Goal: Find specific page/section: Find specific page/section

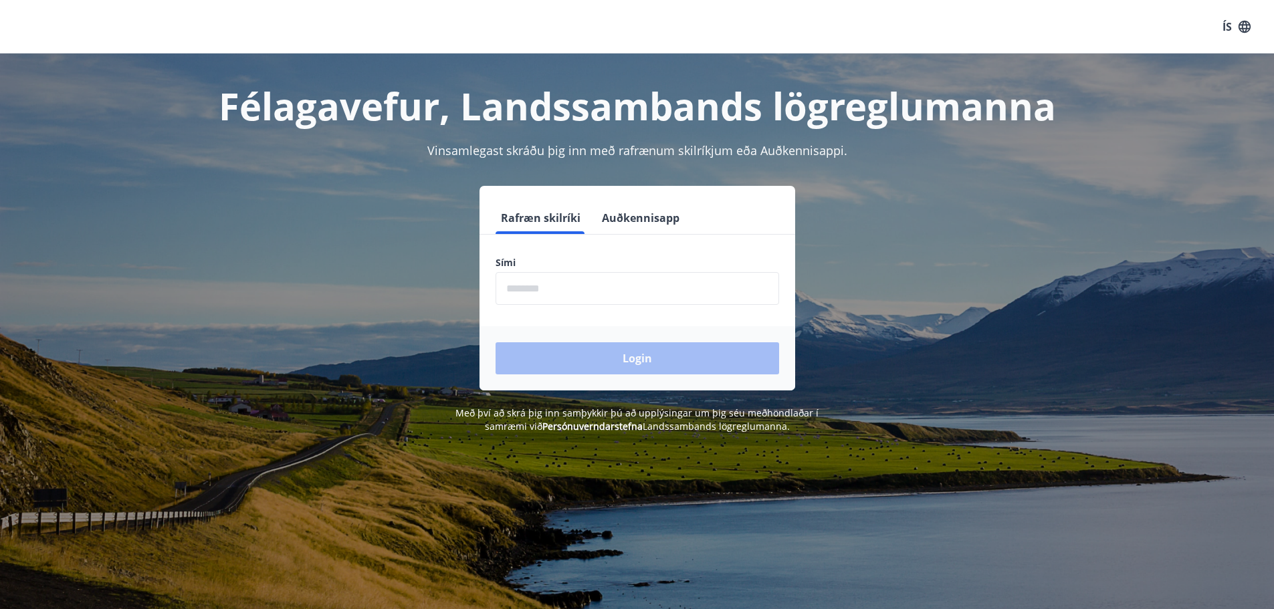
click at [559, 291] on input "phone" at bounding box center [638, 288] width 284 height 33
type input "********"
click at [591, 352] on button "Login" at bounding box center [638, 358] width 284 height 32
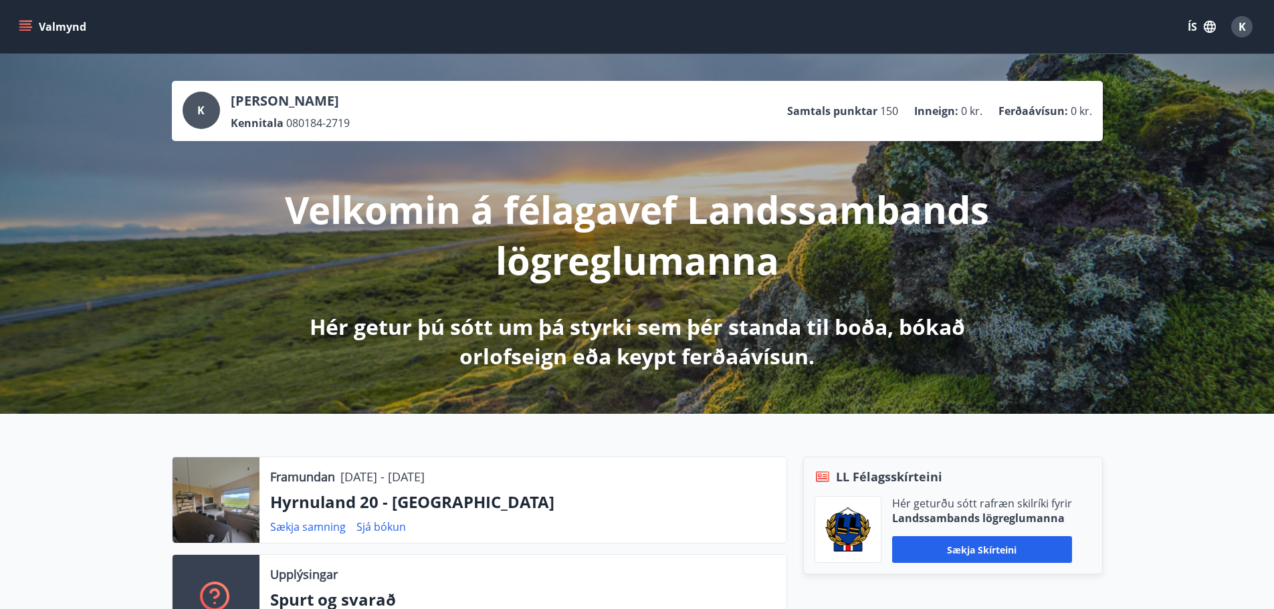
click at [27, 23] on icon "menu" at bounding box center [25, 23] width 12 height 1
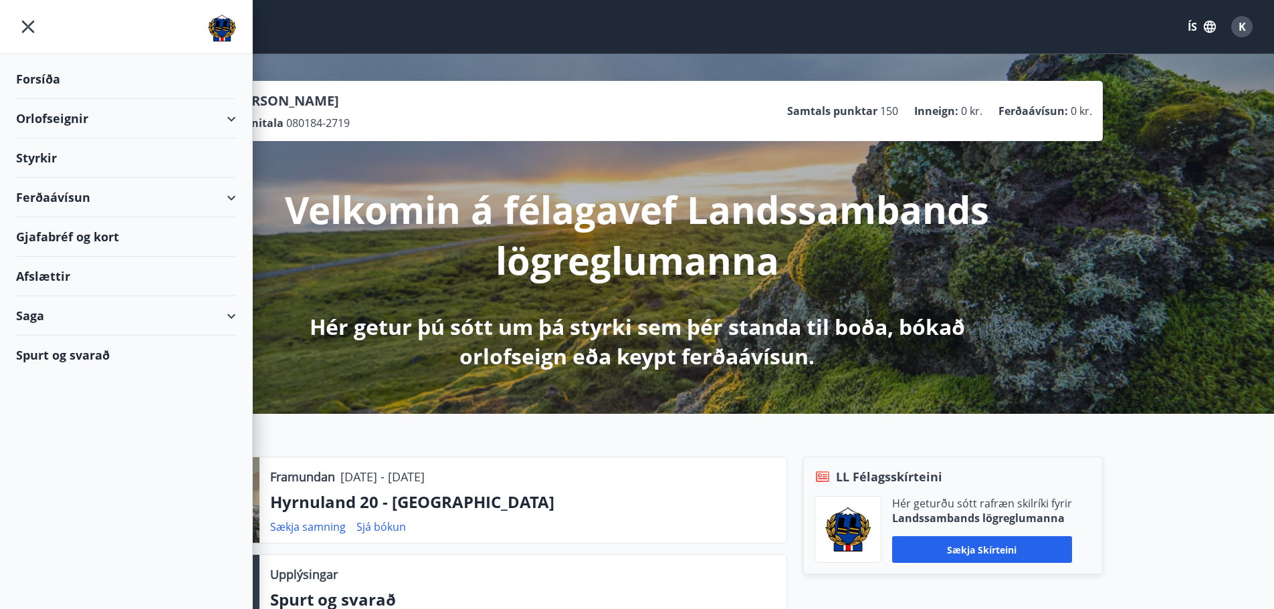
click at [231, 197] on div "Ferðaávísun" at bounding box center [126, 197] width 220 height 39
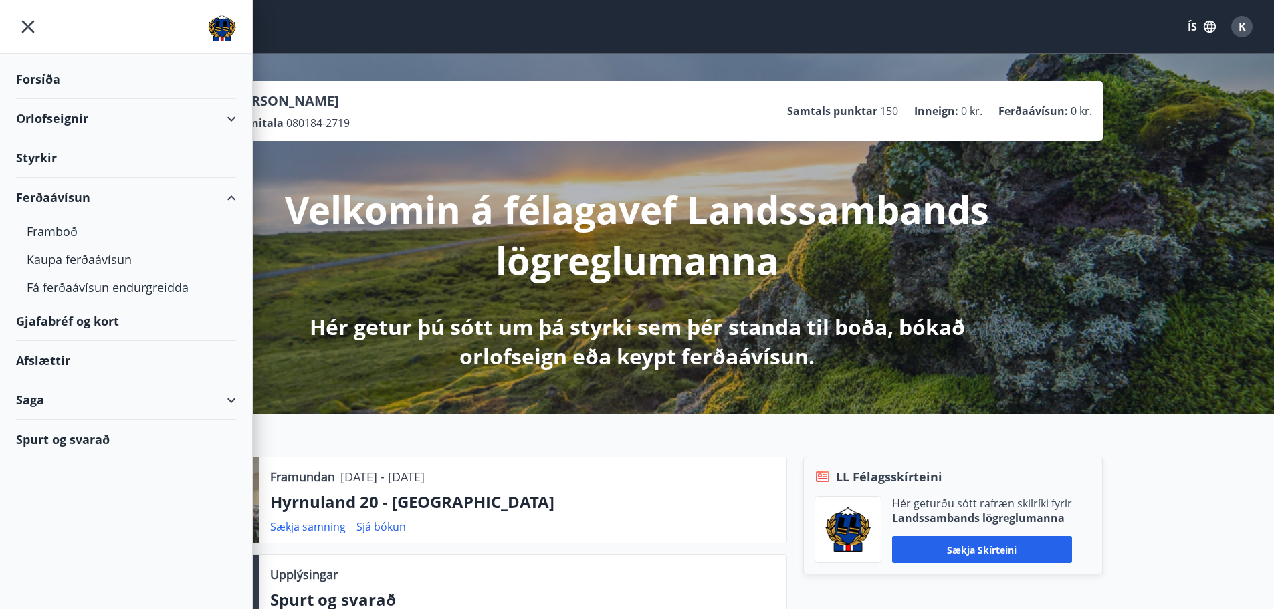
click at [63, 322] on div "Gjafabréf og kort" at bounding box center [126, 321] width 220 height 39
